Goal: Check status

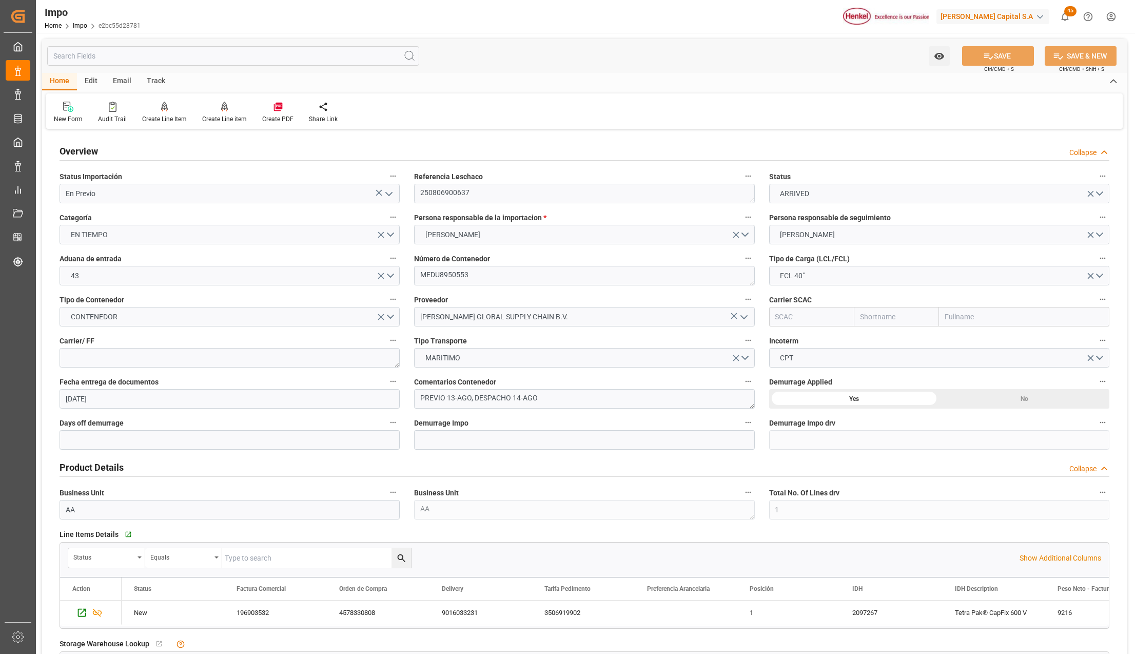
scroll to position [547, 0]
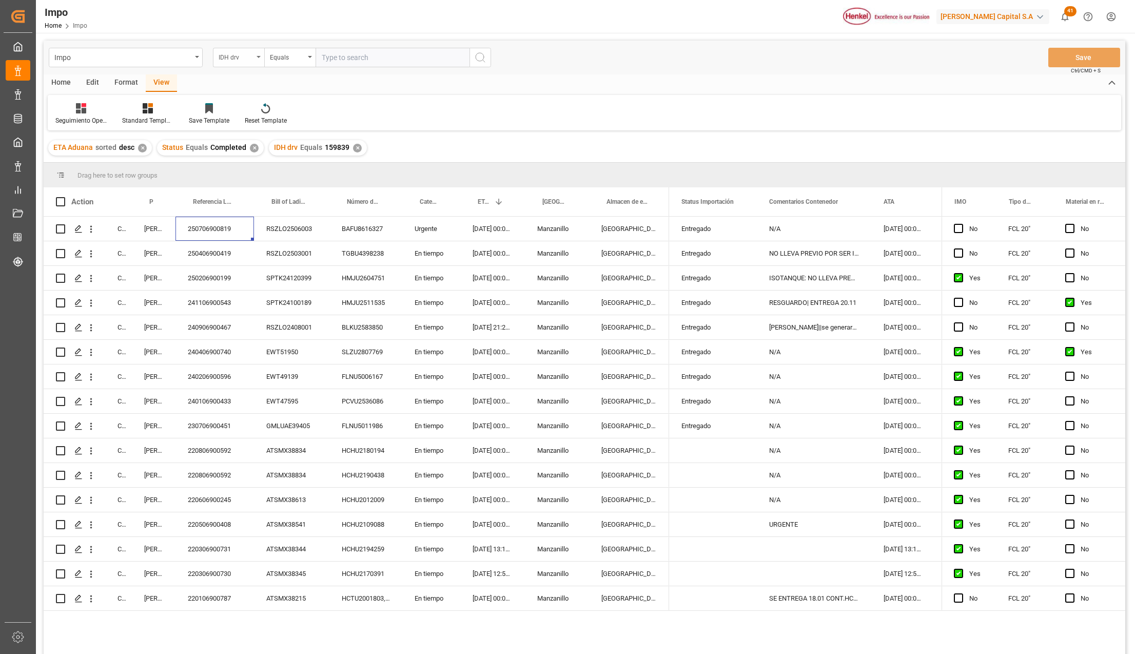
click at [262, 52] on div "IDH drv" at bounding box center [238, 57] width 51 height 19
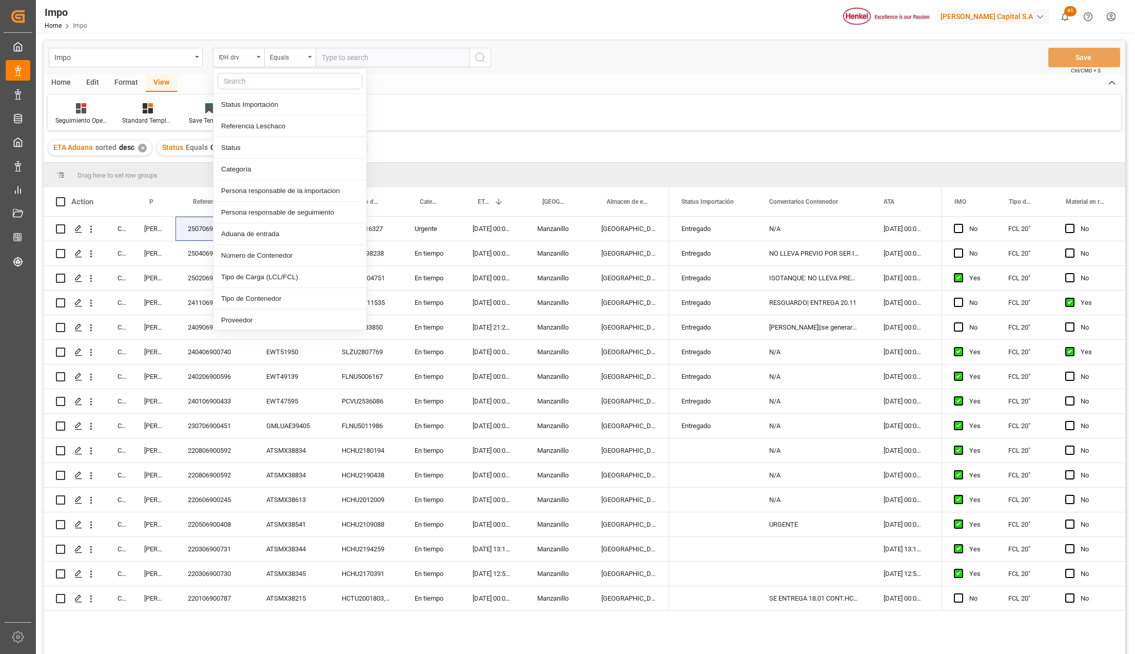
click at [261, 81] on input "text" at bounding box center [290, 81] width 145 height 16
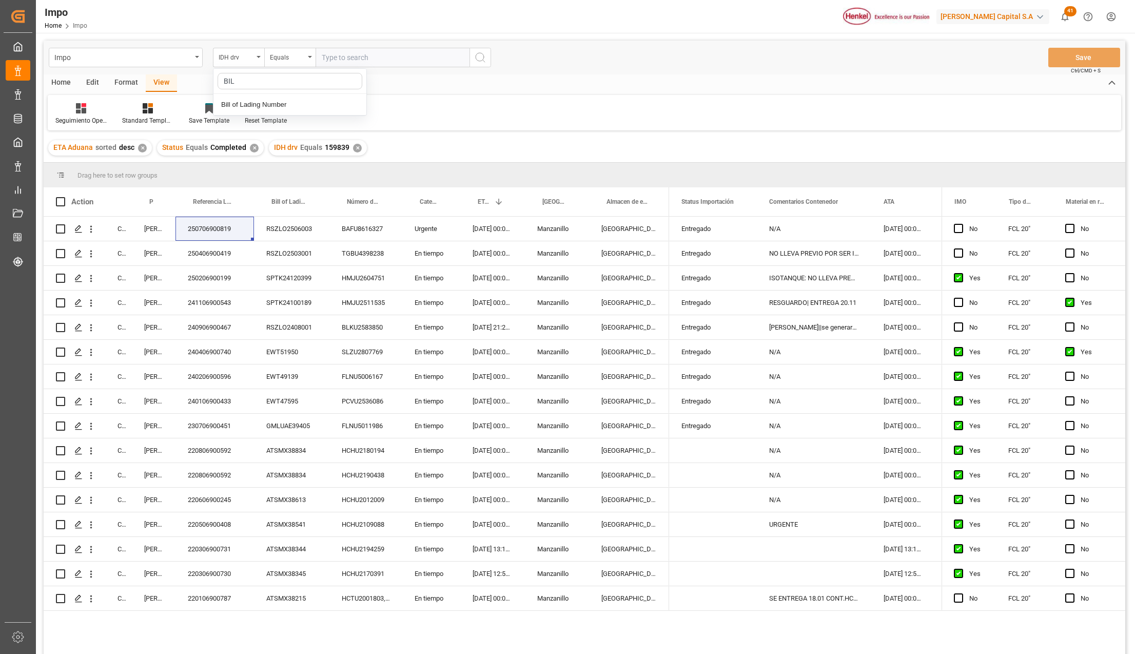
type input "BILL"
click at [253, 107] on div "Bill of Lading Number" at bounding box center [289, 105] width 153 height 22
click at [325, 54] on input "text" at bounding box center [393, 57] width 154 height 19
paste input "4578276786"
type input "4578276786"
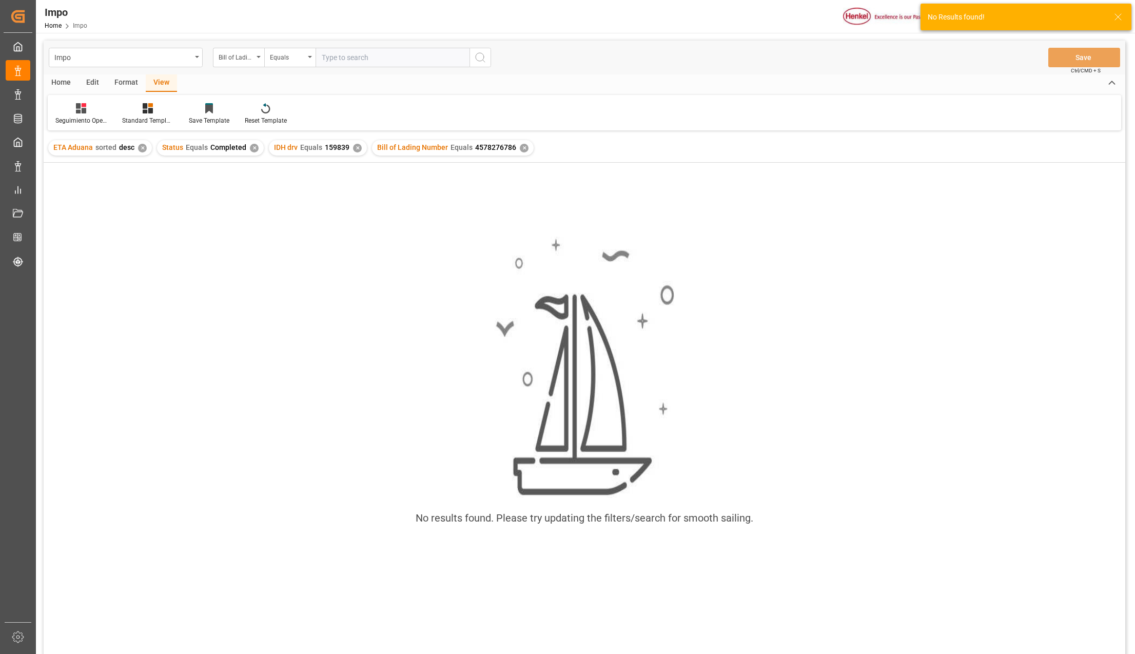
click at [353, 150] on div "✕" at bounding box center [357, 148] width 9 height 9
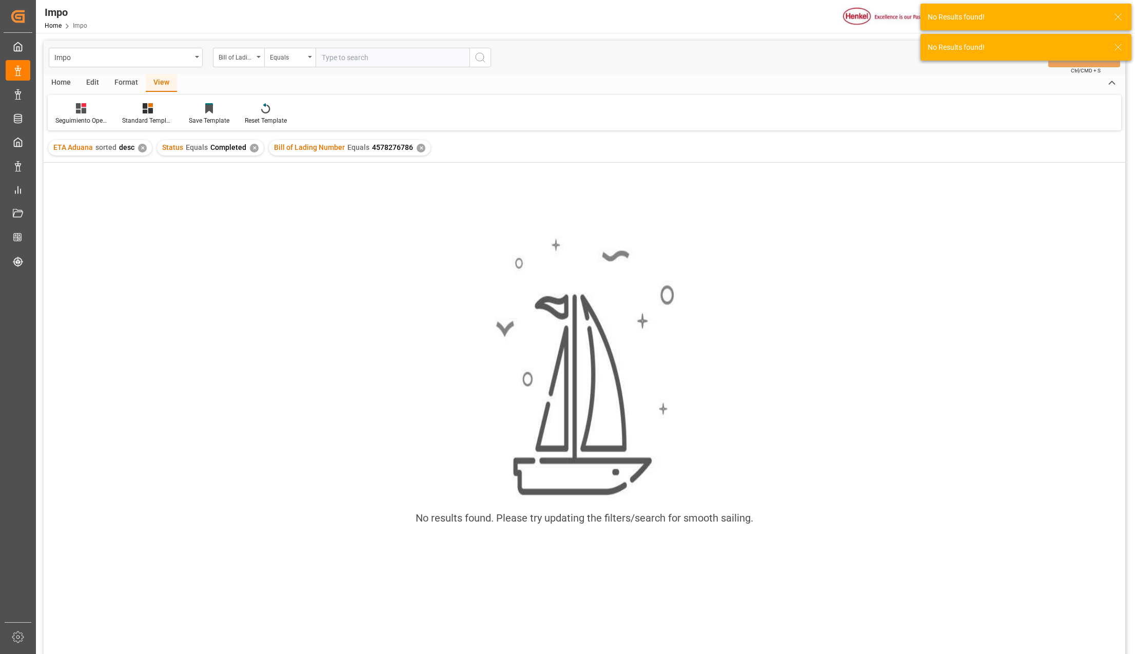
click at [253, 148] on div "✕" at bounding box center [254, 148] width 9 height 9
